Goal: Task Accomplishment & Management: Use online tool/utility

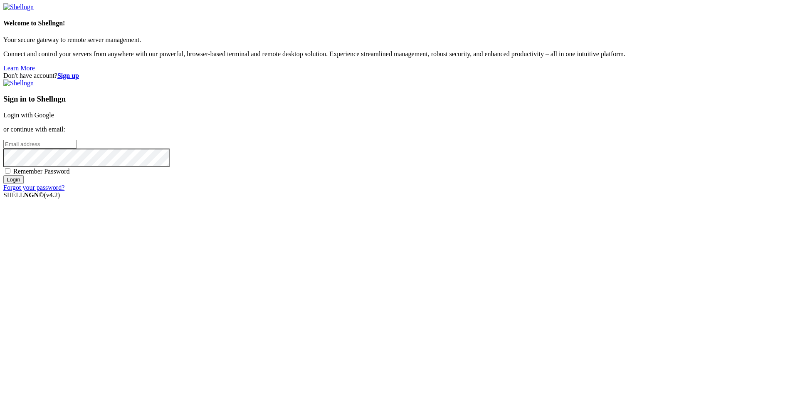
click at [77, 149] on input "email" at bounding box center [40, 144] width 74 height 9
type input "[EMAIL_ADDRESS][DOMAIN_NAME]"
click at [3, 175] on input "Login" at bounding box center [13, 179] width 20 height 9
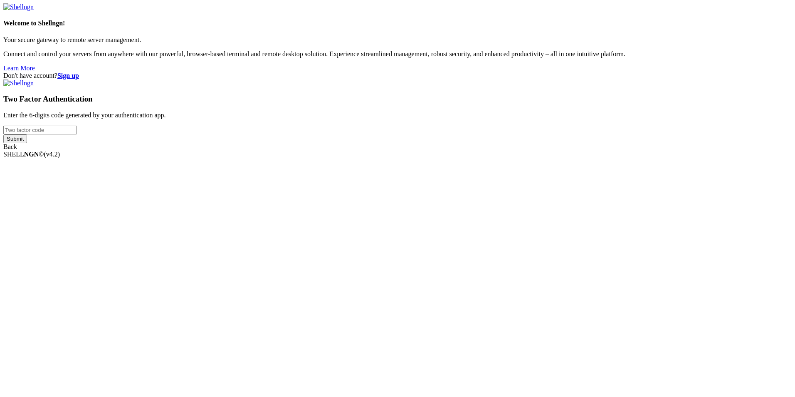
click at [77, 134] on input "number" at bounding box center [40, 130] width 74 height 9
type input "808181"
click at [3, 134] on input "Submit" at bounding box center [15, 138] width 24 height 9
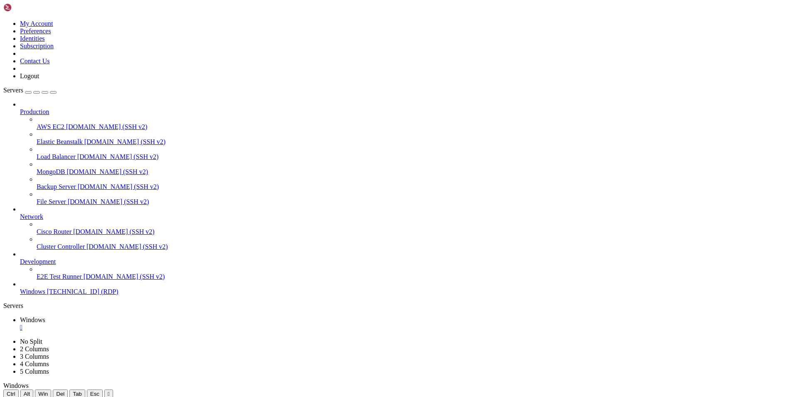
drag, startPoint x: 285, startPoint y: 453, endPoint x: 97, endPoint y: 449, distance: 188.5
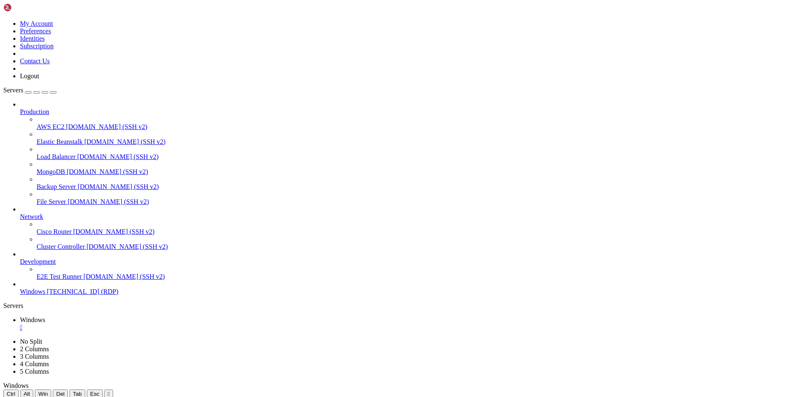
drag, startPoint x: 167, startPoint y: 404, endPoint x: 547, endPoint y: 466, distance: 385.2
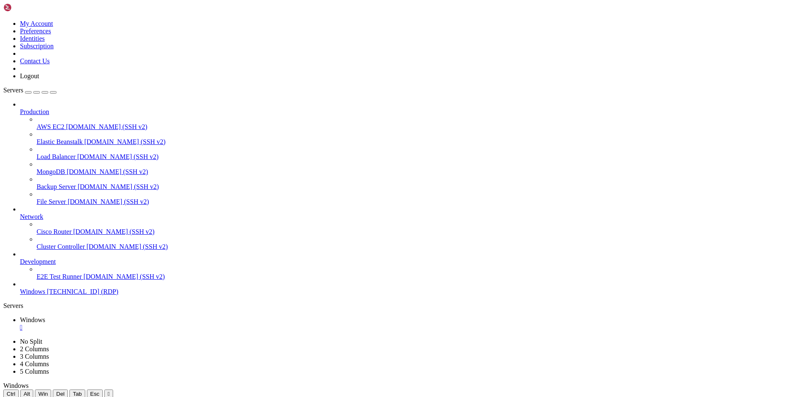
drag, startPoint x: 91, startPoint y: 526, endPoint x: 92, endPoint y: 456, distance: 69.9
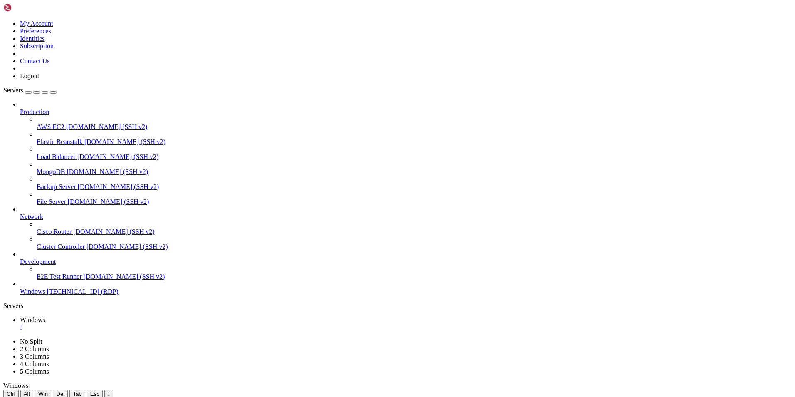
drag, startPoint x: 440, startPoint y: 466, endPoint x: 610, endPoint y: 504, distance: 174.8
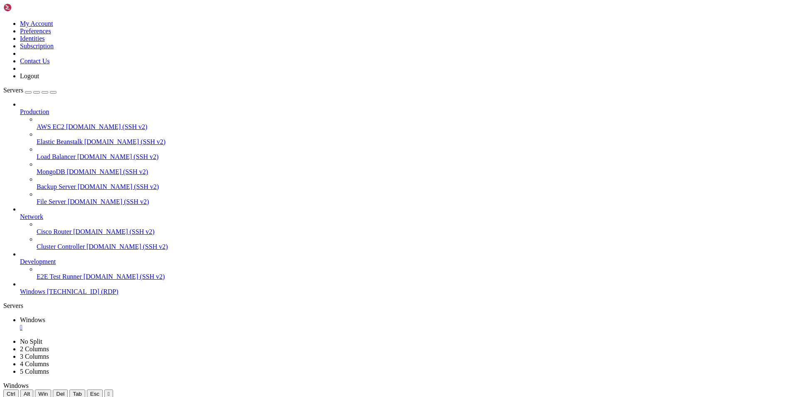
drag, startPoint x: 73, startPoint y: 401, endPoint x: 651, endPoint y: 456, distance: 580.9
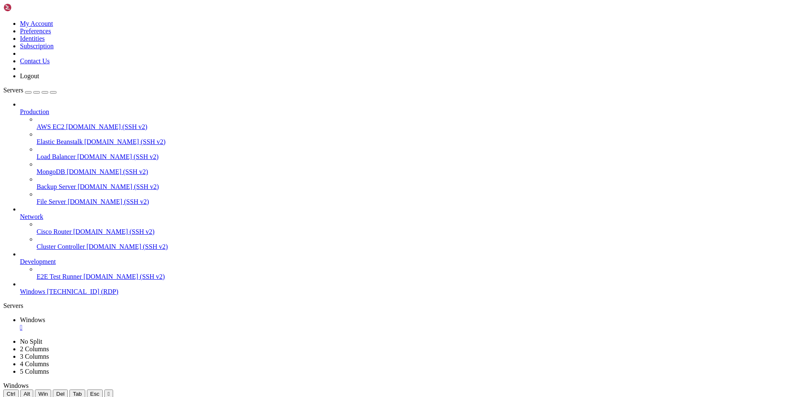
drag, startPoint x: 115, startPoint y: 403, endPoint x: 487, endPoint y: 501, distance: 384.8
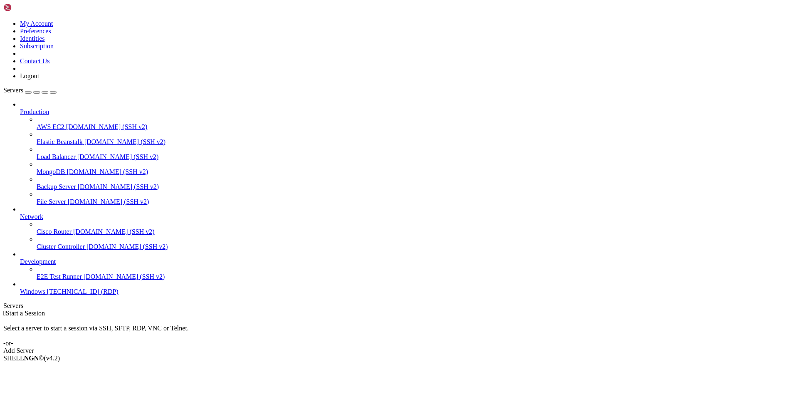
click at [34, 295] on span "Windows" at bounding box center [32, 291] width 25 height 7
click at [45, 295] on span "Windows" at bounding box center [32, 291] width 25 height 7
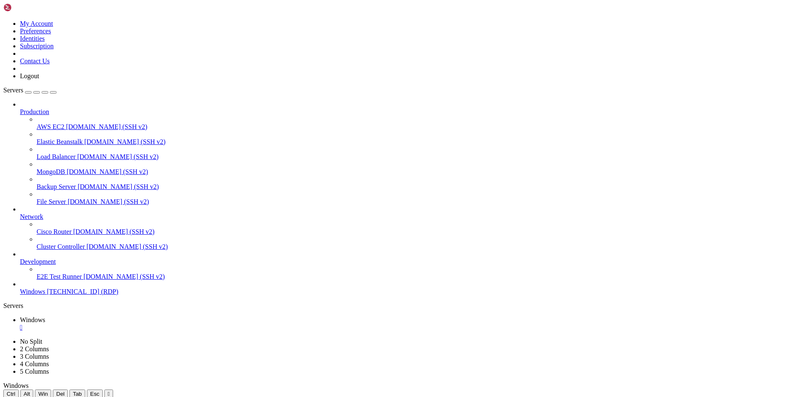
click at [53, 92] on icon "button" at bounding box center [53, 92] width 0 height 0
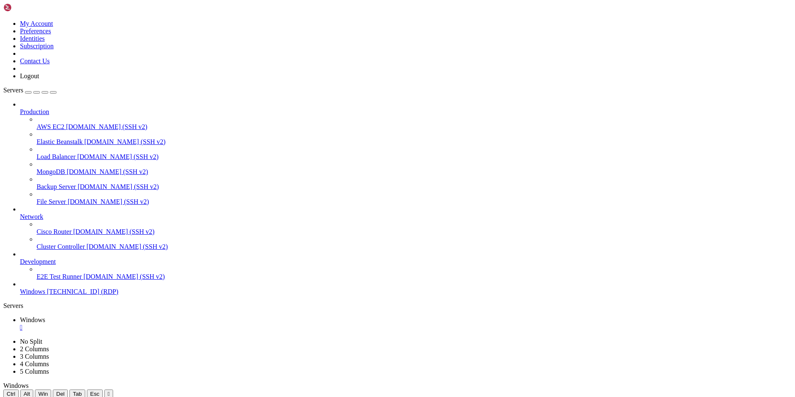
click at [8, 302] on div "Servers" at bounding box center [397, 305] width 789 height 7
click at [3, 20] on icon at bounding box center [3, 20] width 0 height 0
click at [62, 295] on div "Production AWS EC2 demo.shellngn.com (SSH v2) Elastic Beanstalk demo.shellngn.c…" at bounding box center [397, 198] width 789 height 195
drag, startPoint x: 192, startPoint y: 44, endPoint x: 205, endPoint y: 51, distance: 14.9
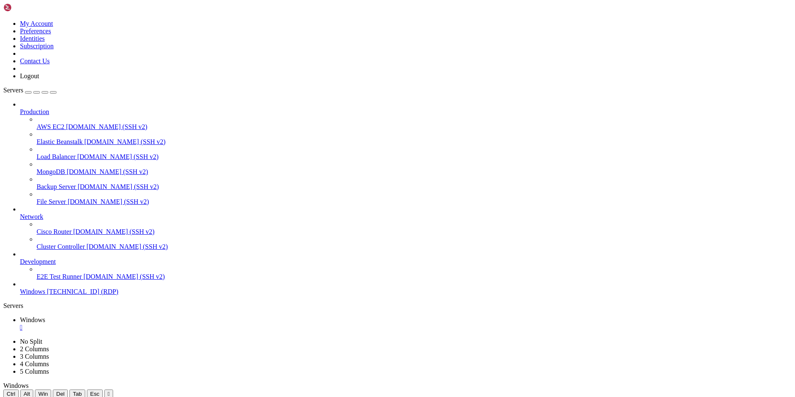
drag, startPoint x: 586, startPoint y: 503, endPoint x: 553, endPoint y: 463, distance: 52.0
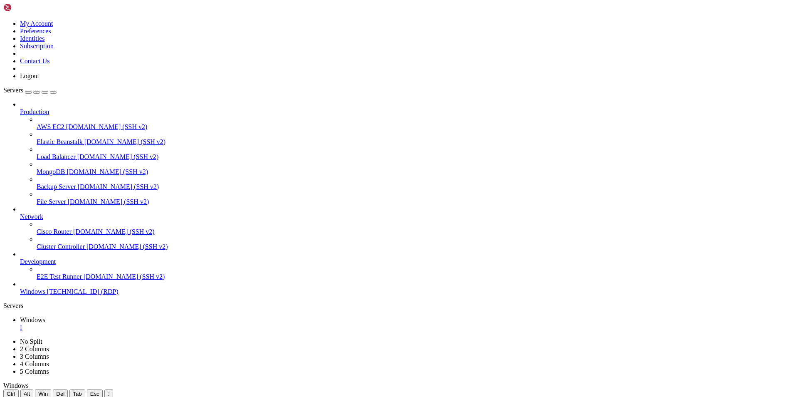
click at [53, 92] on icon "button" at bounding box center [53, 92] width 0 height 0
